Goal: Transaction & Acquisition: Subscribe to service/newsletter

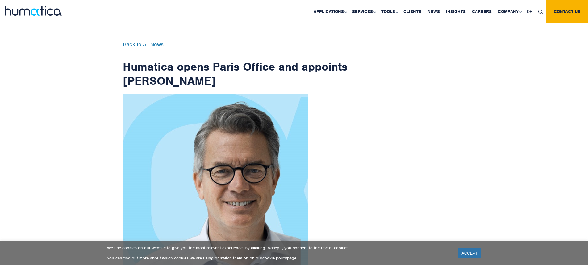
scroll to position [997, 0]
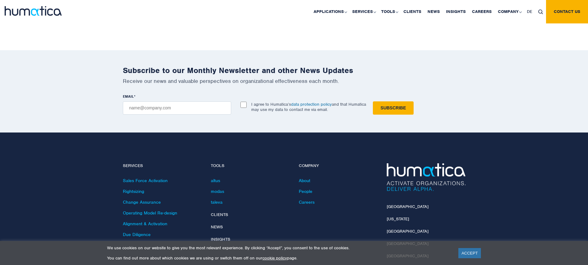
checkbox input "true"
type input "[EMAIL_ADDRESS][DOMAIN_NAME]"
click at [373, 102] on input "Subscribe" at bounding box center [393, 108] width 41 height 13
